Goal: Task Accomplishment & Management: Manage account settings

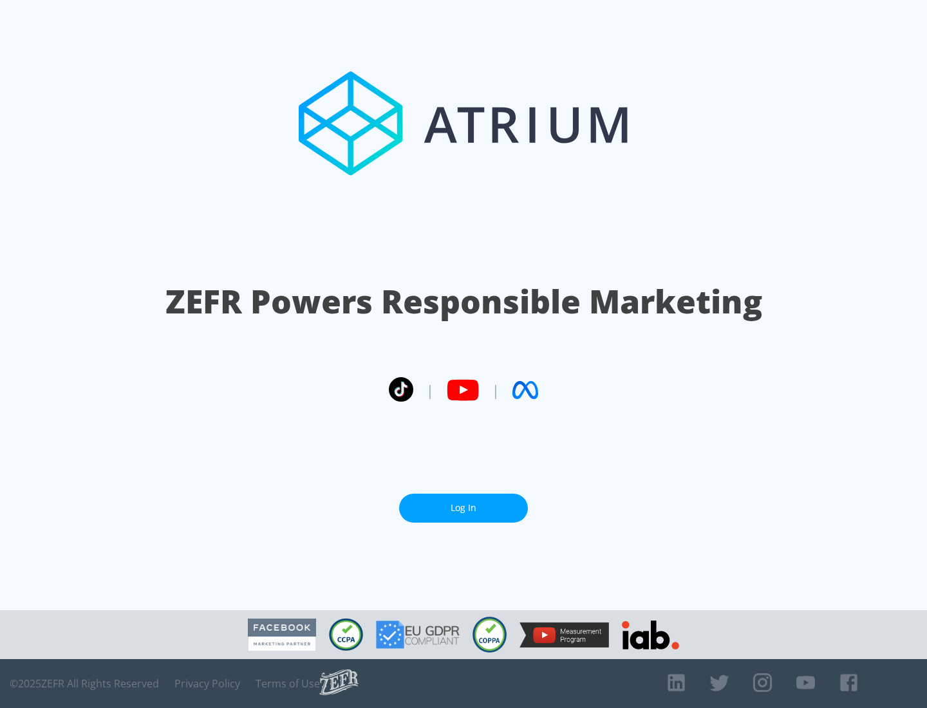
click at [463, 508] on link "Log In" at bounding box center [463, 508] width 129 height 29
